Goal: Complete application form: Complete application form

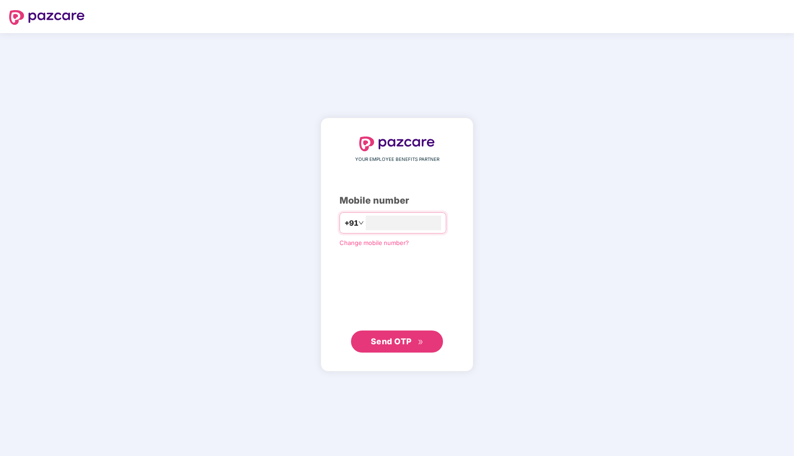
type input "**********"
click at [404, 339] on span "Send OTP" at bounding box center [391, 342] width 41 height 10
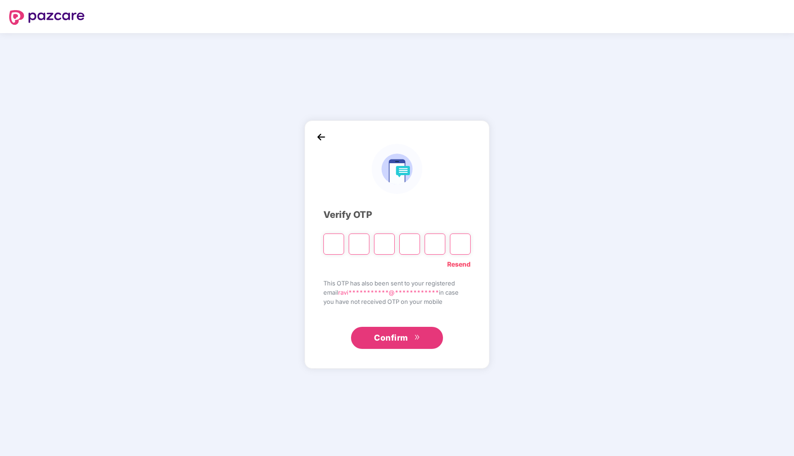
type input "*"
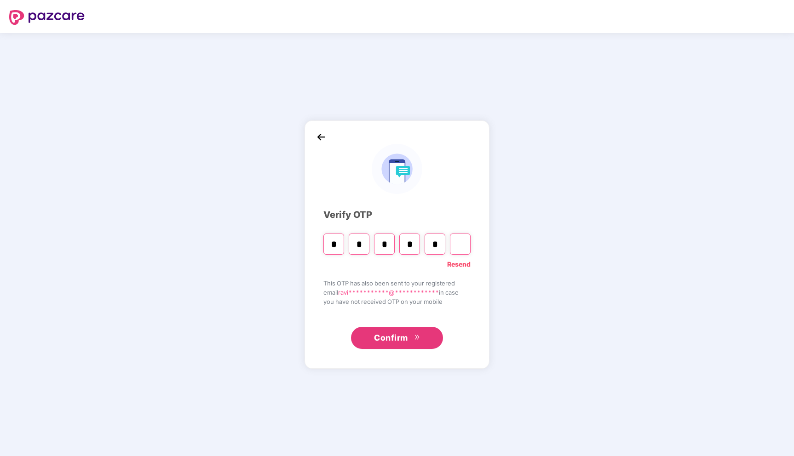
type input "*"
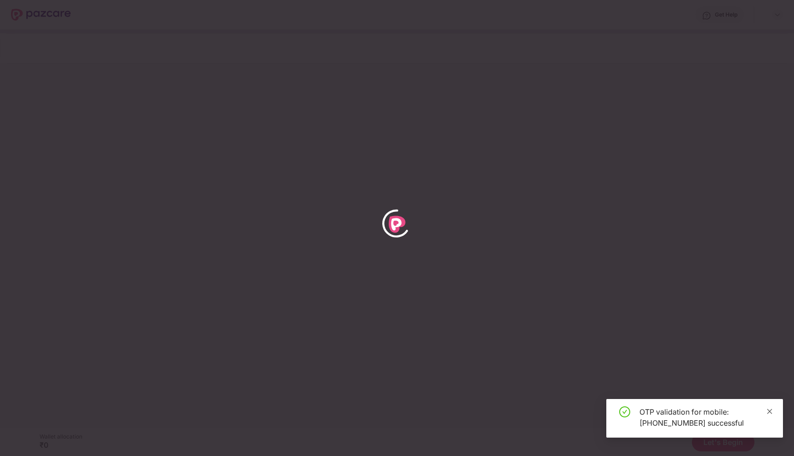
click at [769, 409] on icon "close" at bounding box center [769, 411] width 6 height 6
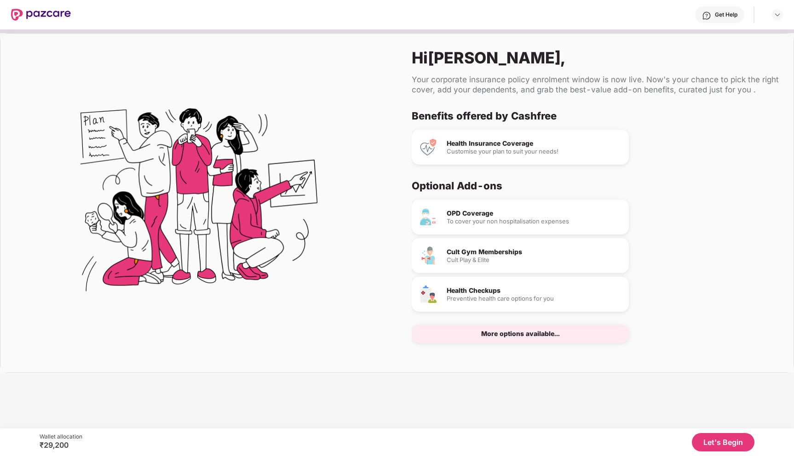
click at [712, 444] on button "Let's Begin" at bounding box center [722, 442] width 63 height 18
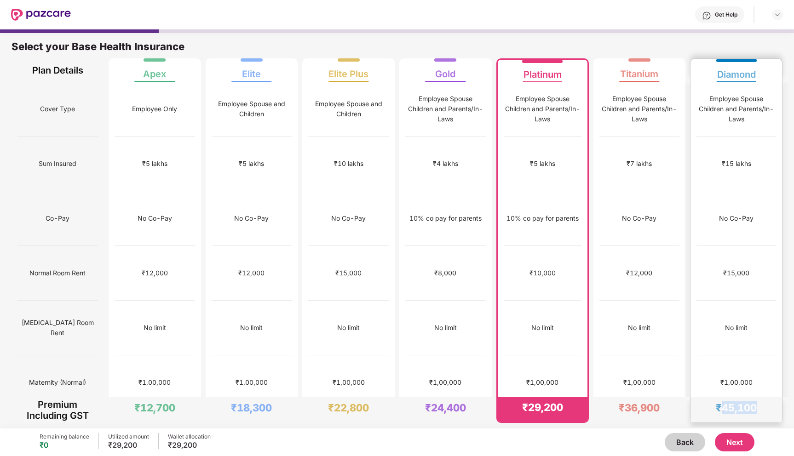
drag, startPoint x: 721, startPoint y: 409, endPoint x: 759, endPoint y: 410, distance: 38.2
click at [759, 410] on div "₹45,100" at bounding box center [735, 409] width 91 height 25
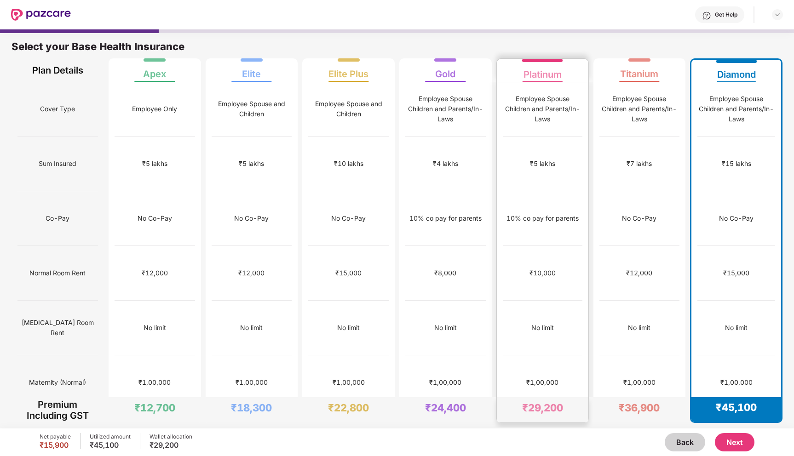
click at [575, 410] on div "₹1,00,000" at bounding box center [542, 437] width 80 height 55
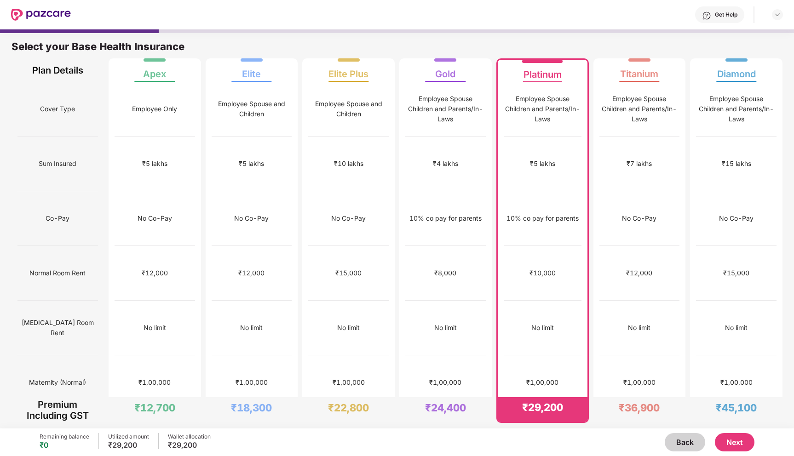
click at [677, 446] on button "Back" at bounding box center [684, 442] width 40 height 18
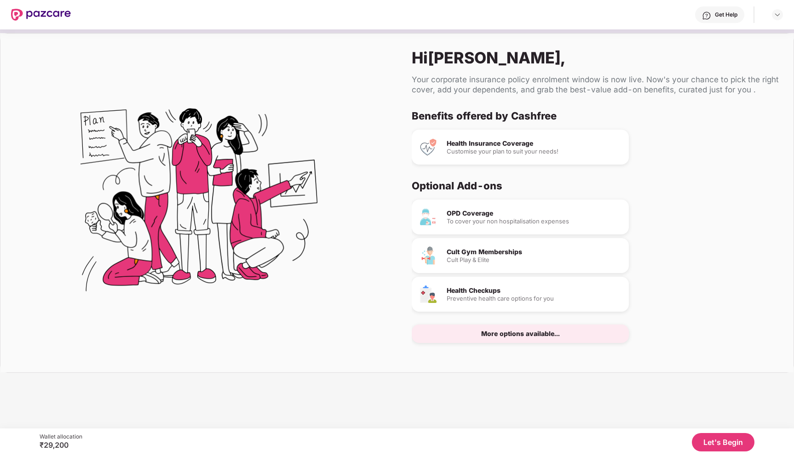
click at [542, 334] on div "More options available..." at bounding box center [520, 334] width 79 height 6
click at [566, 336] on div "More options available..." at bounding box center [519, 334] width 217 height 18
click at [564, 330] on div "More options available..." at bounding box center [519, 334] width 217 height 18
click at [498, 332] on div "More options available..." at bounding box center [520, 334] width 79 height 6
click at [504, 141] on div "Health Insurance Coverage" at bounding box center [533, 143] width 175 height 6
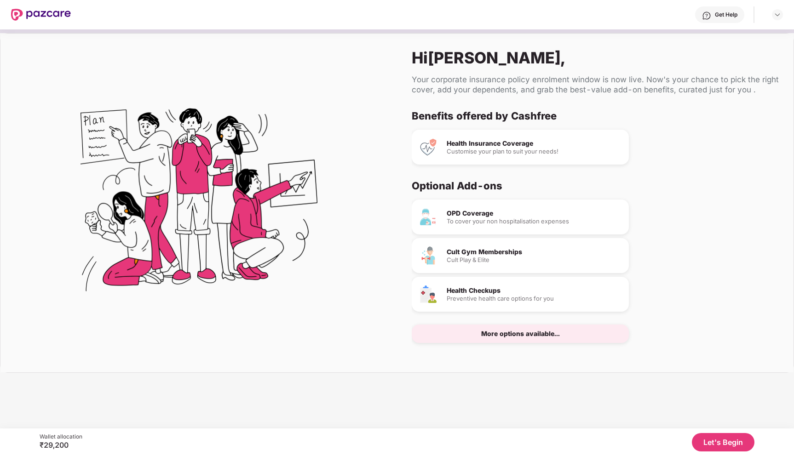
click at [472, 142] on div "Health Insurance Coverage" at bounding box center [533, 143] width 175 height 6
click at [708, 443] on button "Let's Begin" at bounding box center [722, 442] width 63 height 18
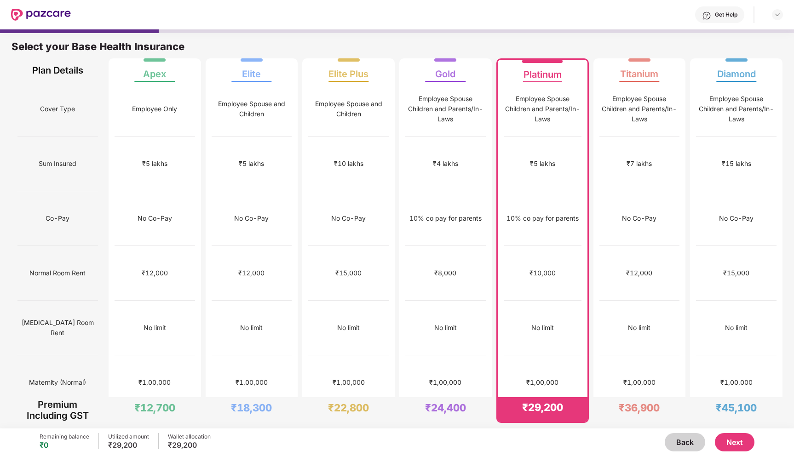
click at [66, 103] on span "Cover Type" at bounding box center [57, 108] width 35 height 17
click at [58, 155] on span "Sum Insured" at bounding box center [58, 163] width 38 height 17
click at [58, 210] on span "Co-Pay" at bounding box center [58, 218] width 24 height 17
click at [64, 264] on span "Normal Room Rent" at bounding box center [57, 272] width 56 height 17
click at [742, 440] on button "Next" at bounding box center [734, 442] width 40 height 18
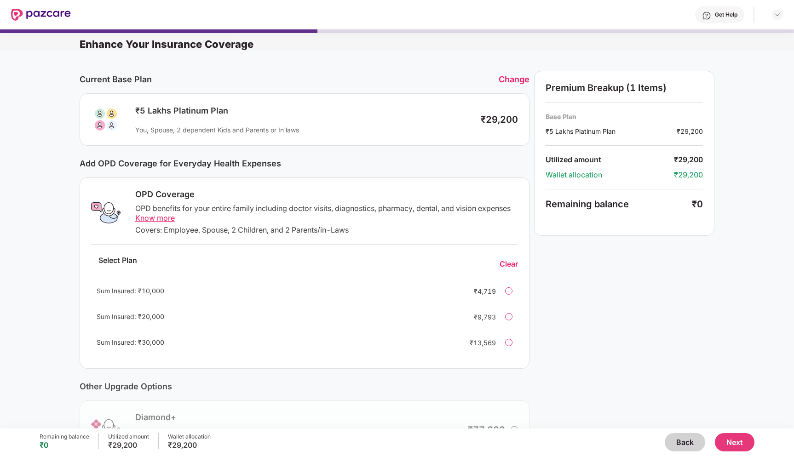
click at [729, 443] on button "Next" at bounding box center [734, 442] width 40 height 18
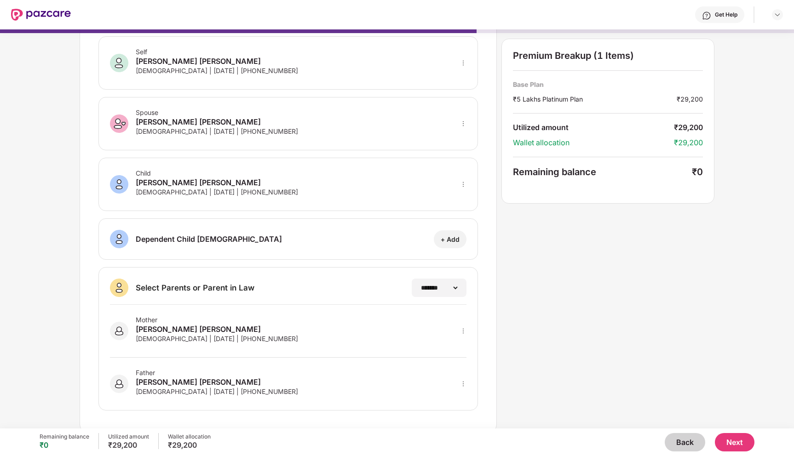
scroll to position [46, 0]
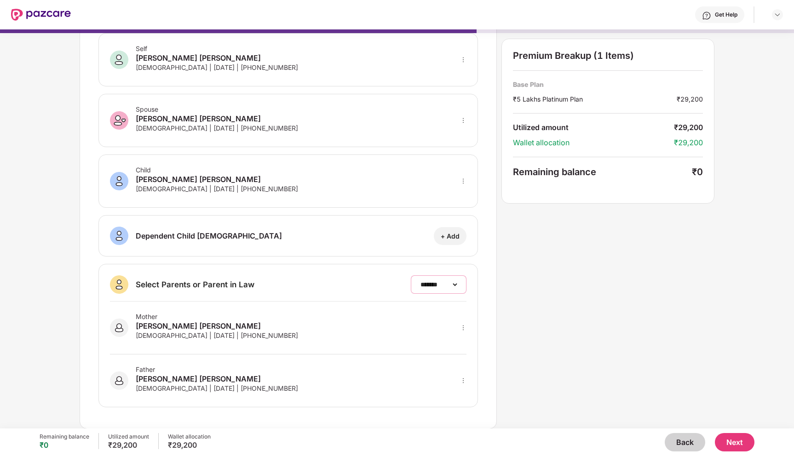
click at [452, 285] on select "**********" at bounding box center [438, 284] width 40 height 7
click at [729, 440] on button "Next" at bounding box center [734, 442] width 40 height 18
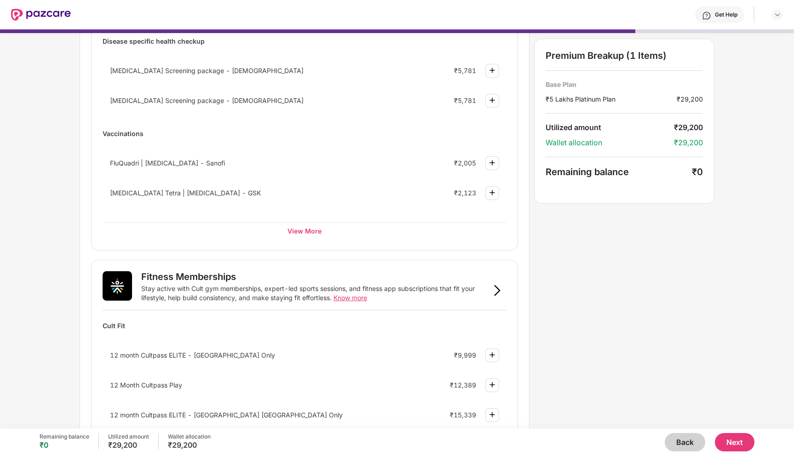
scroll to position [431, 0]
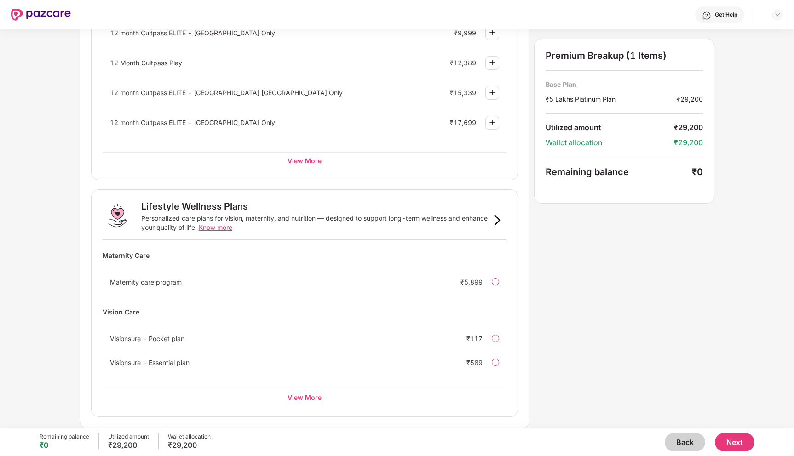
click at [737, 440] on button "Next" at bounding box center [734, 442] width 40 height 18
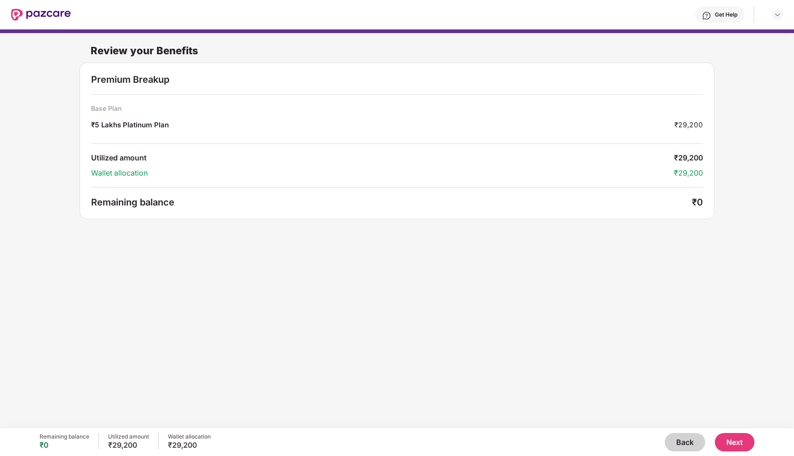
click at [733, 442] on button "Next" at bounding box center [734, 442] width 40 height 18
